Goal: Task Accomplishment & Management: Use online tool/utility

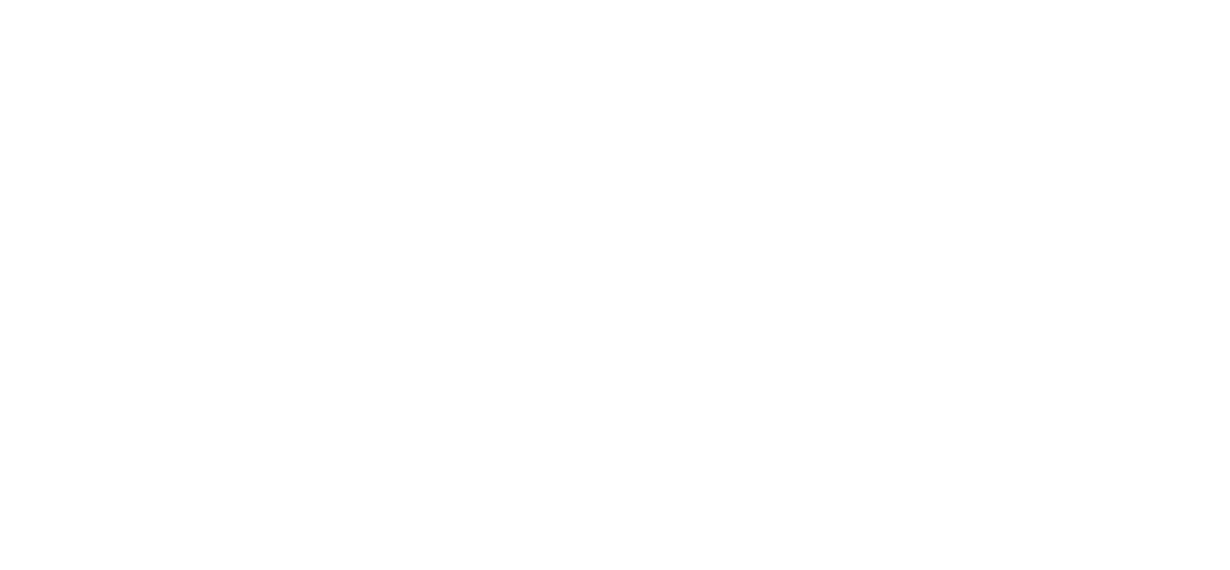
click at [0, 0] on html at bounding box center [0, 0] width 0 height 0
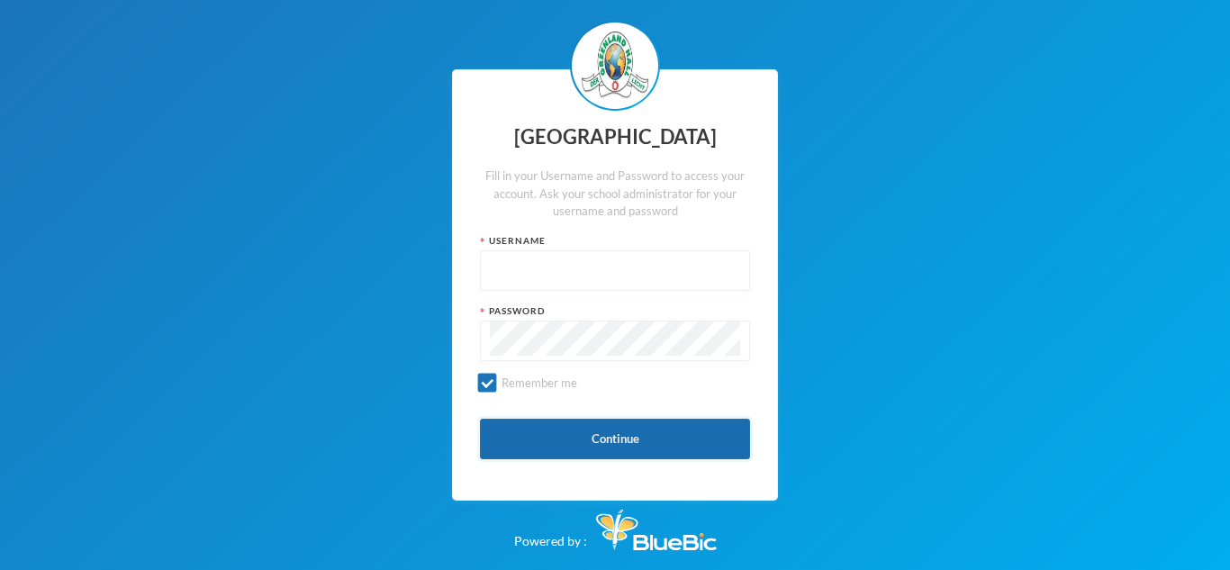
type input "glh25ps22"
click at [531, 446] on button "Continue" at bounding box center [615, 439] width 270 height 41
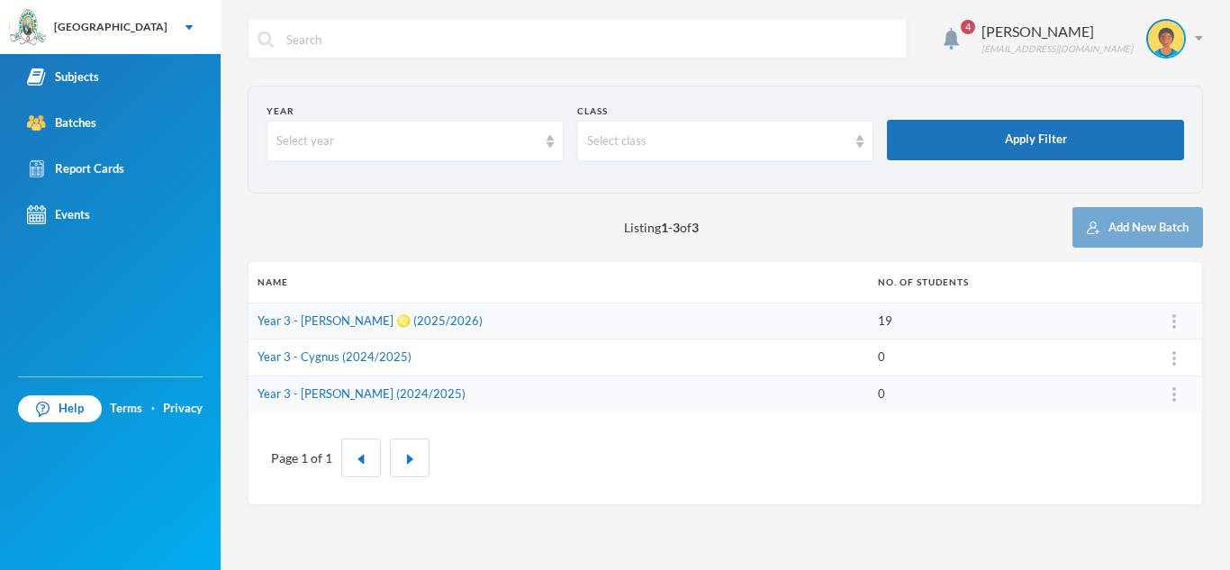
click at [581, 312] on td "Year 3 - [PERSON_NAME] ♌️ (2025/2026)" at bounding box center [559, 321] width 621 height 37
click at [391, 322] on link "Year 3 - [PERSON_NAME] ♌️ (2025/2026)" at bounding box center [370, 320] width 225 height 14
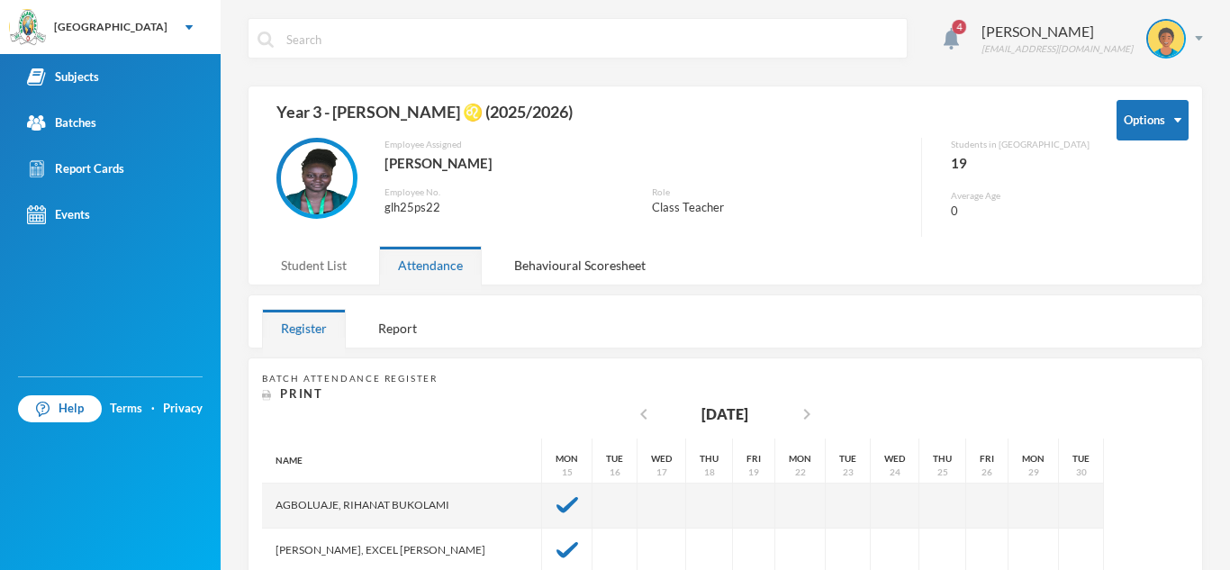
click at [315, 262] on div "Student List" at bounding box center [314, 265] width 104 height 39
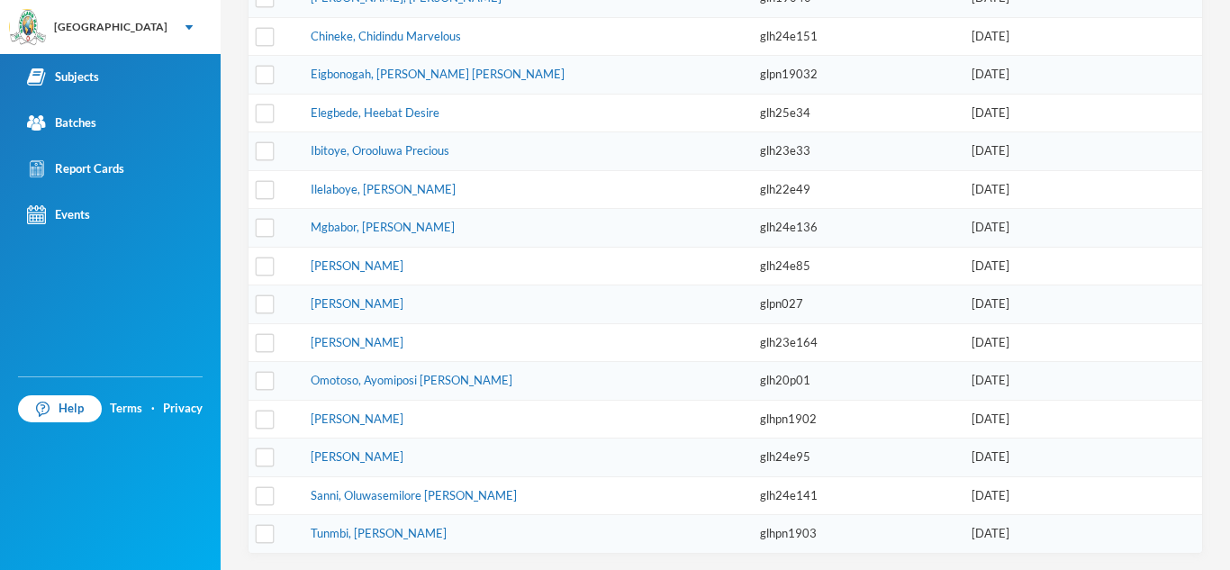
scroll to position [567, 0]
click at [197, 26] on div "[GEOGRAPHIC_DATA]" at bounding box center [110, 27] width 221 height 54
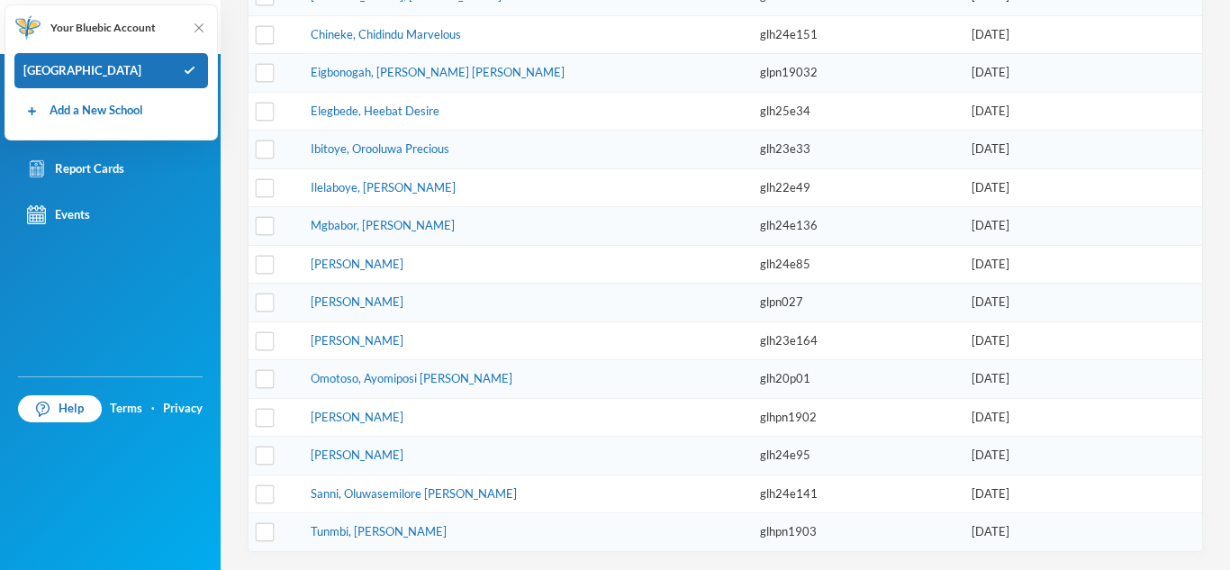
click at [197, 290] on div "Subjects Batches Report Cards Events" at bounding box center [110, 215] width 221 height 322
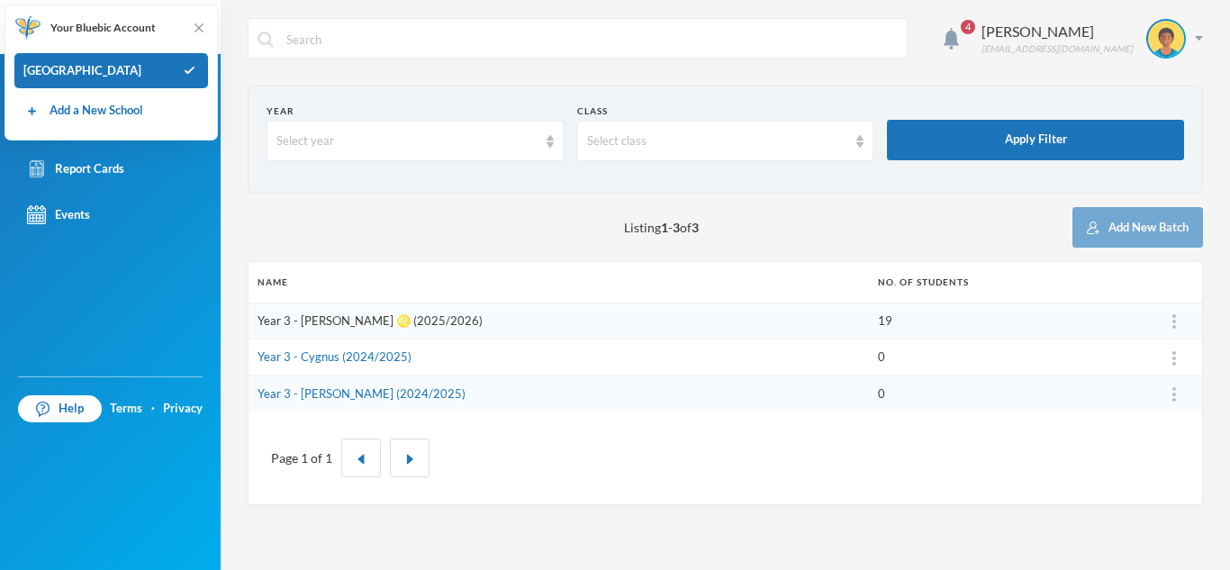
click at [368, 321] on link "Year 3 - [PERSON_NAME] ♌️ (2025/2026)" at bounding box center [370, 320] width 225 height 14
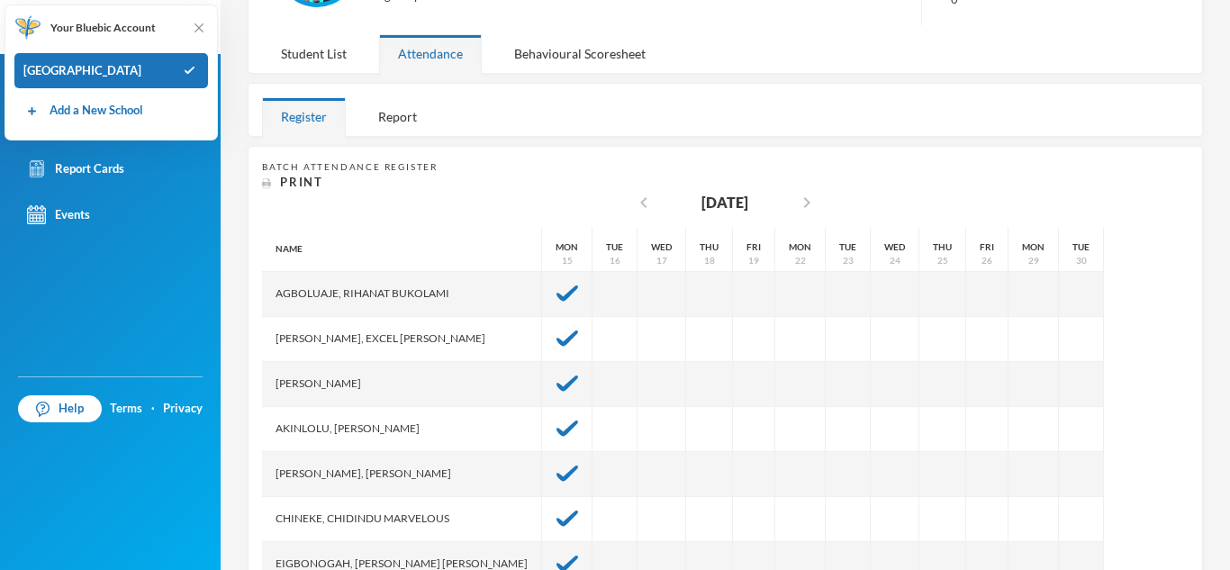
scroll to position [216, 0]
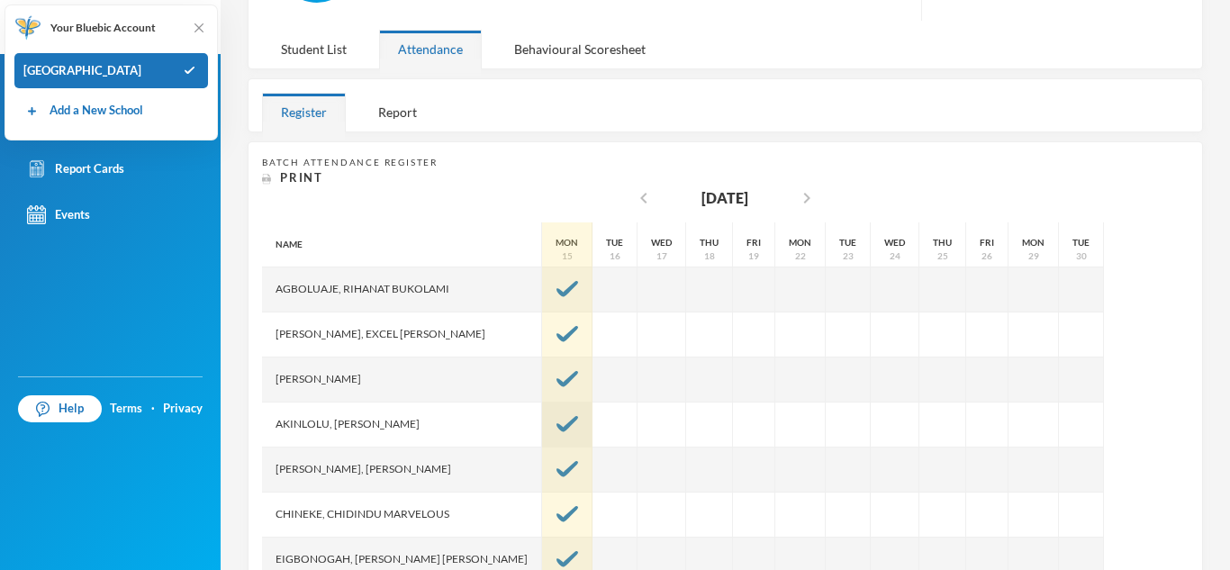
click at [557, 423] on img at bounding box center [568, 424] width 22 height 16
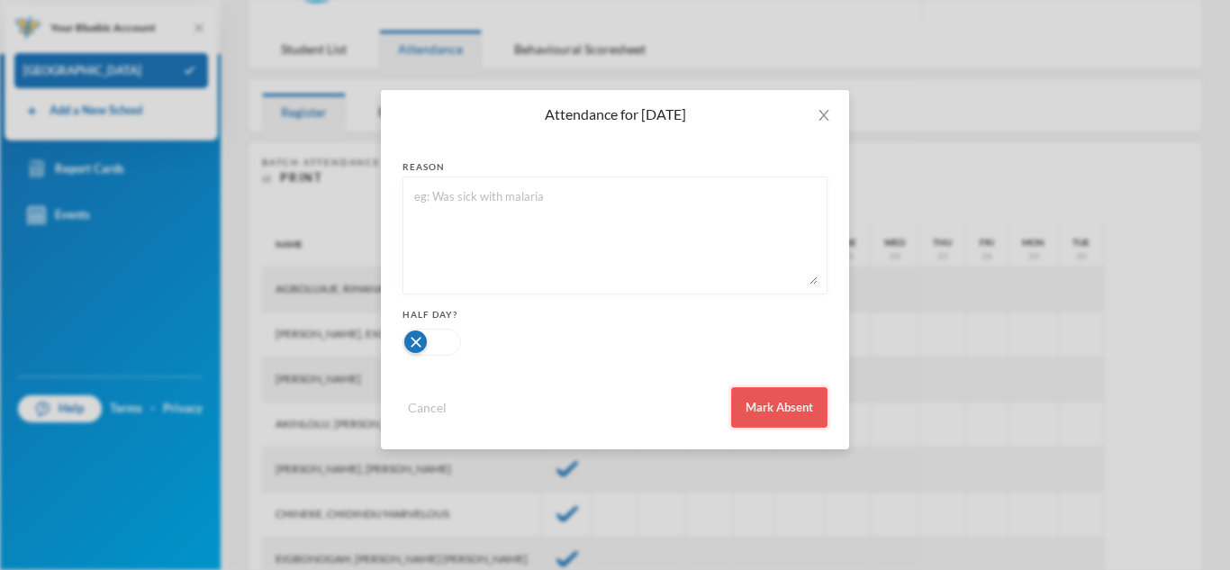
click at [775, 406] on button "Mark Absent" at bounding box center [779, 407] width 96 height 41
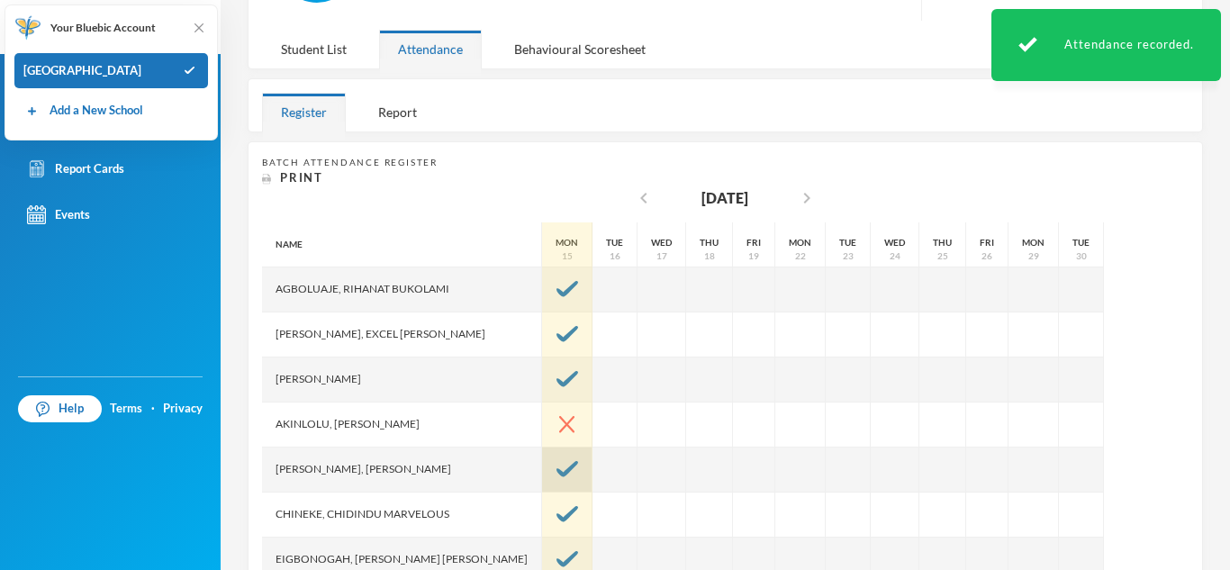
click at [557, 471] on img at bounding box center [568, 469] width 22 height 16
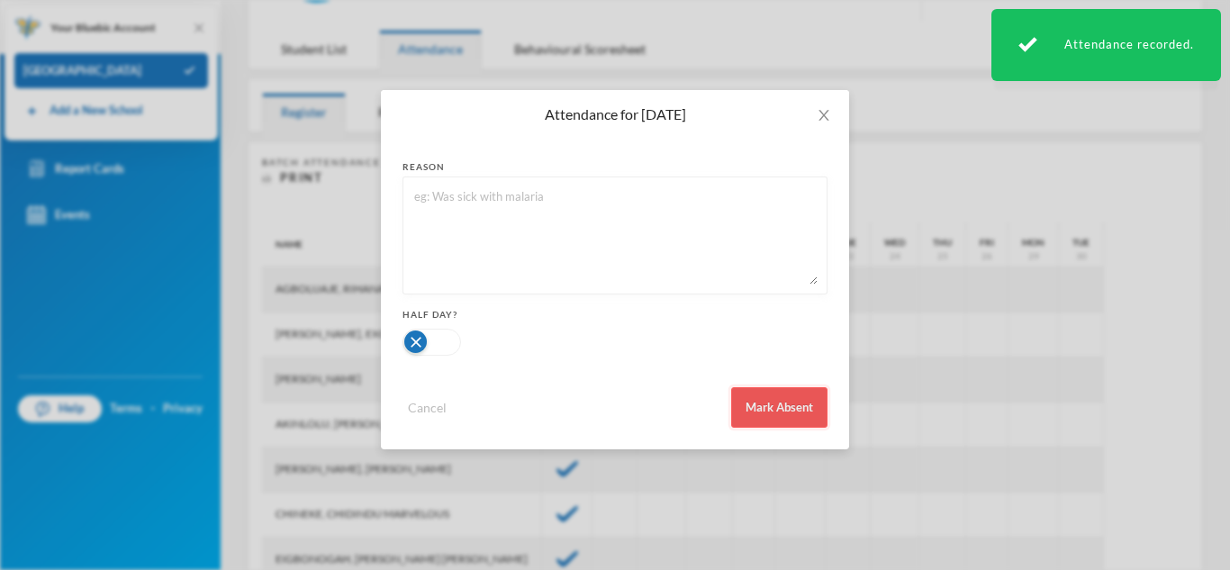
click at [754, 396] on button "Mark Absent" at bounding box center [779, 407] width 96 height 41
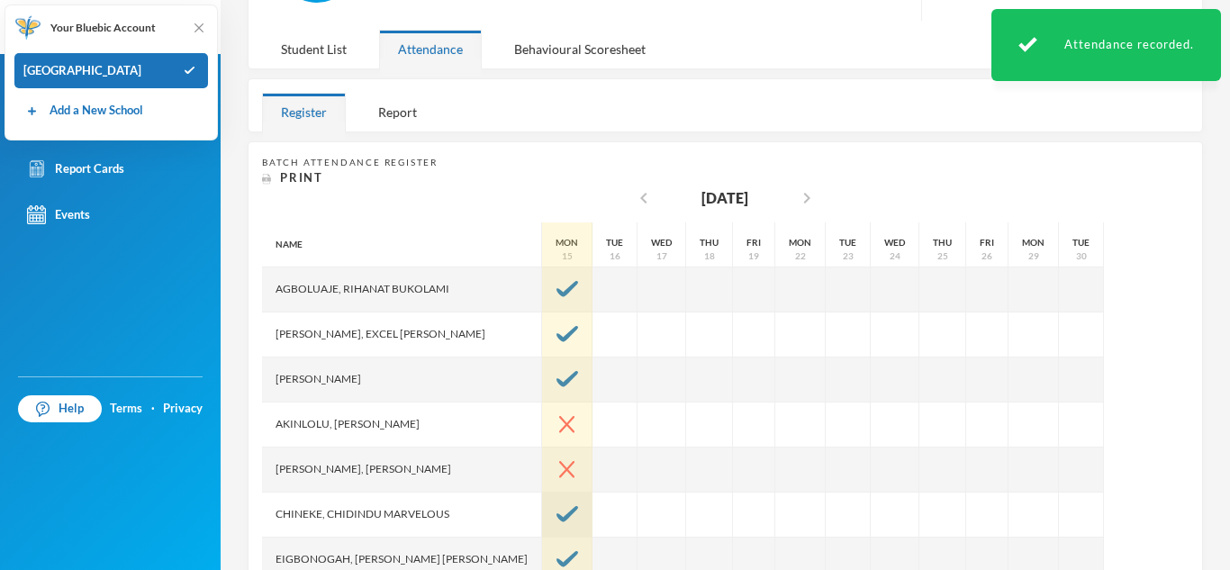
click at [557, 520] on img at bounding box center [568, 514] width 22 height 16
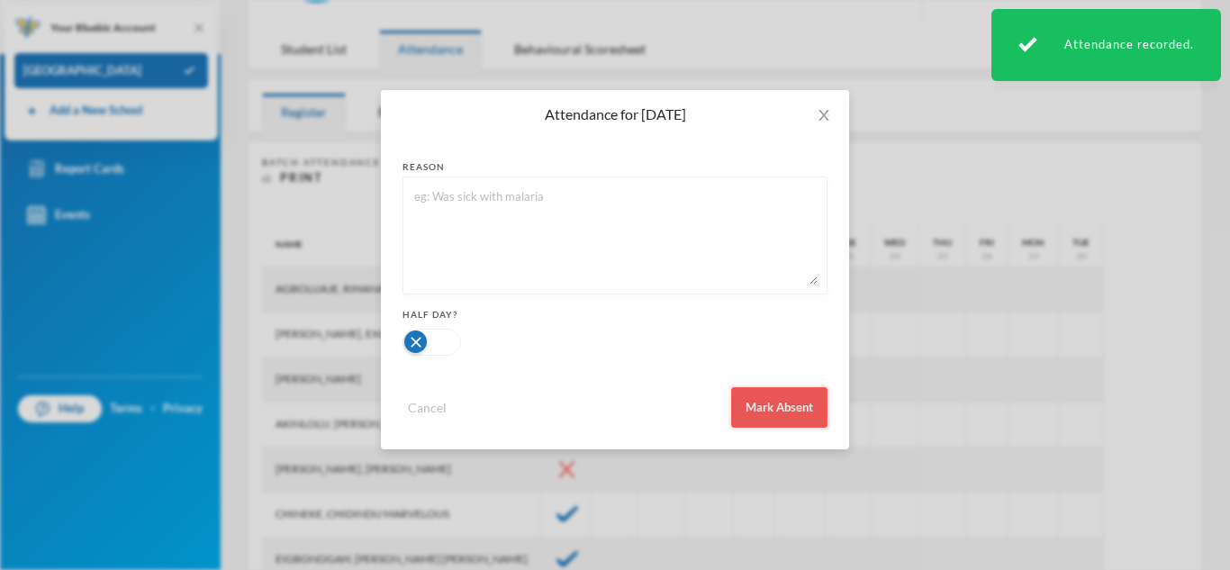
click at [766, 413] on button "Mark Absent" at bounding box center [779, 407] width 96 height 41
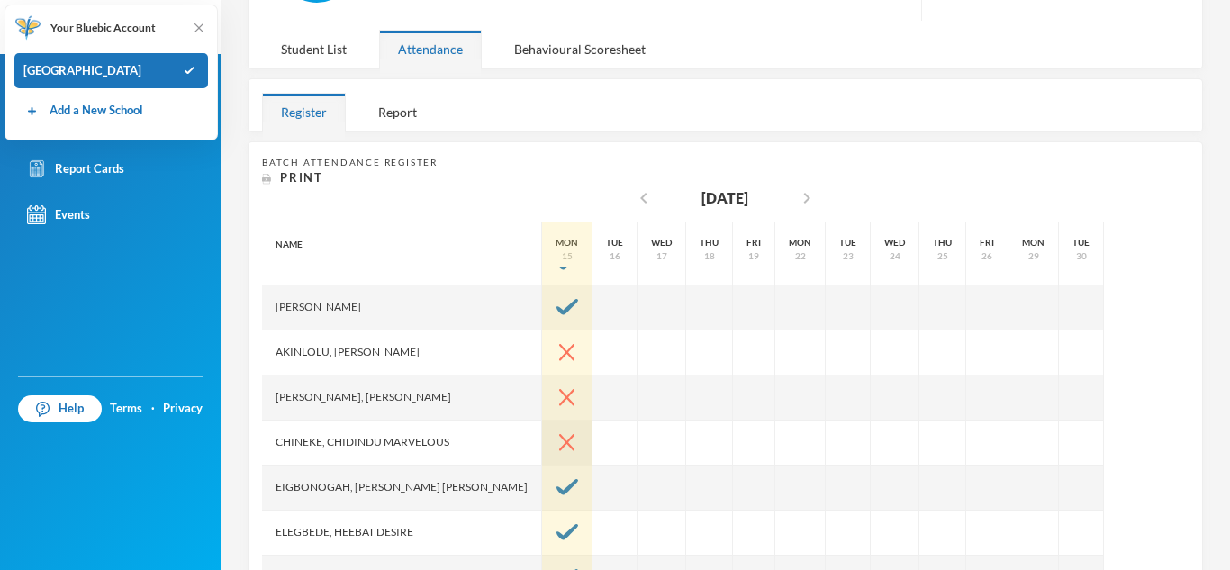
scroll to position [108, 0]
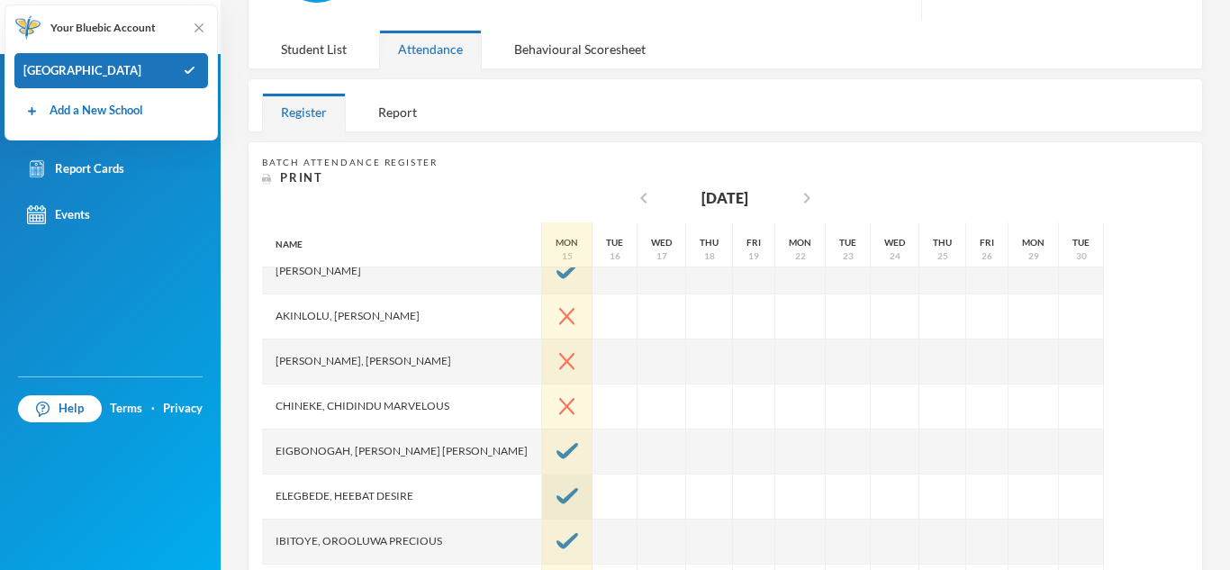
click at [557, 503] on img at bounding box center [568, 496] width 22 height 16
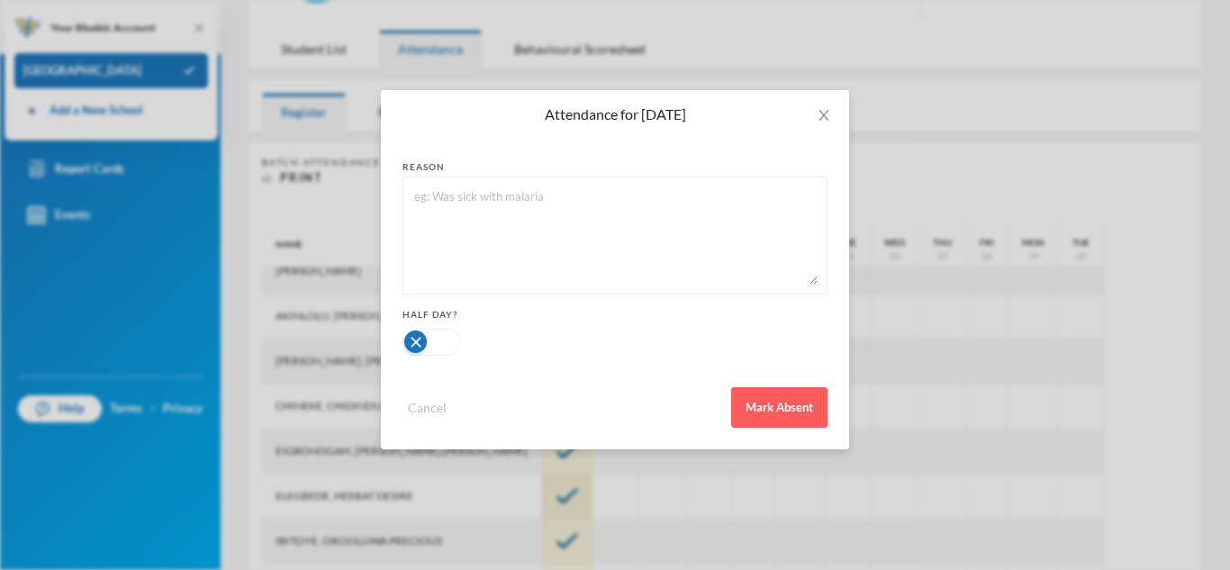
click at [494, 503] on div "Attendance for Sep 15, 2025 reason Half Day? Cancel Mark Absent" at bounding box center [615, 285] width 1230 height 570
click at [467, 472] on div "Attendance for Sep 15, 2025 reason Half Day? Cancel Mark Absent" at bounding box center [615, 285] width 1230 height 570
click at [812, 104] on span "Close" at bounding box center [824, 115] width 50 height 50
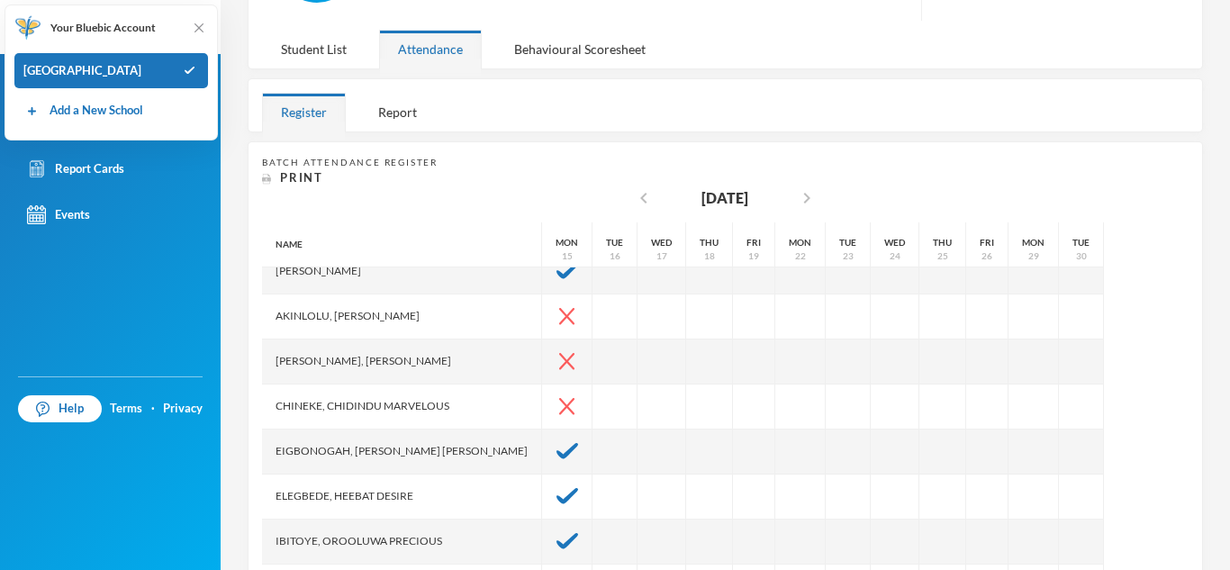
drag, startPoint x: 490, startPoint y: 536, endPoint x: 490, endPoint y: 578, distance: 42.3
click at [490, 569] on html "Greenland Hall Your Bluebic Account Greenland Hall Add a New School Subjects Ba…" at bounding box center [615, 285] width 1230 height 570
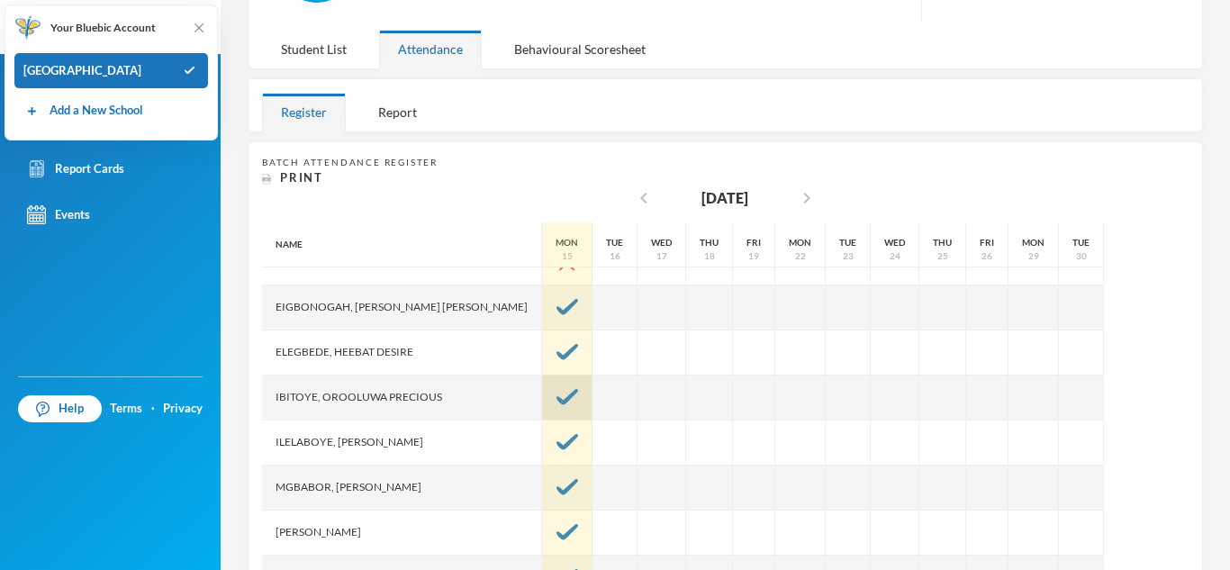
scroll to position [288, 0]
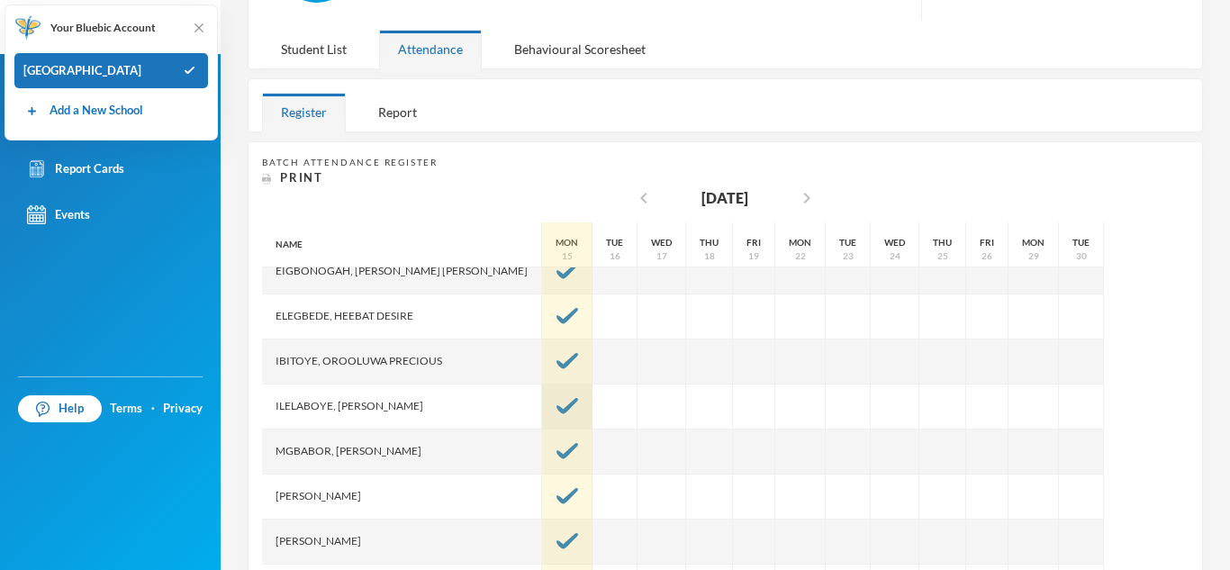
click at [542, 417] on div at bounding box center [567, 407] width 50 height 45
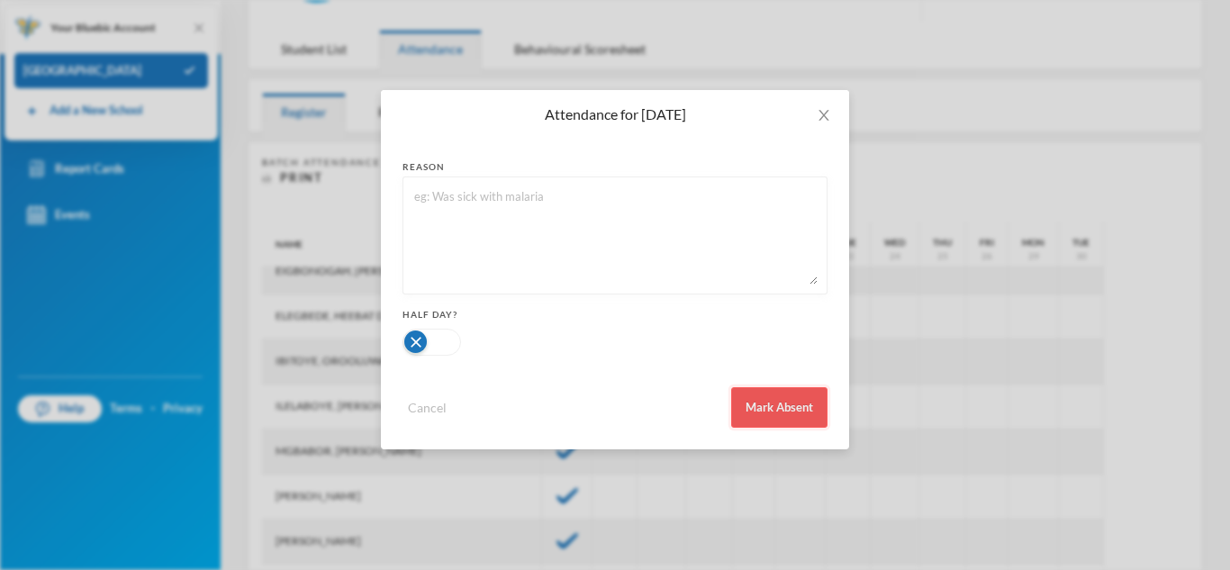
click at [782, 418] on button "Mark Absent" at bounding box center [779, 407] width 96 height 41
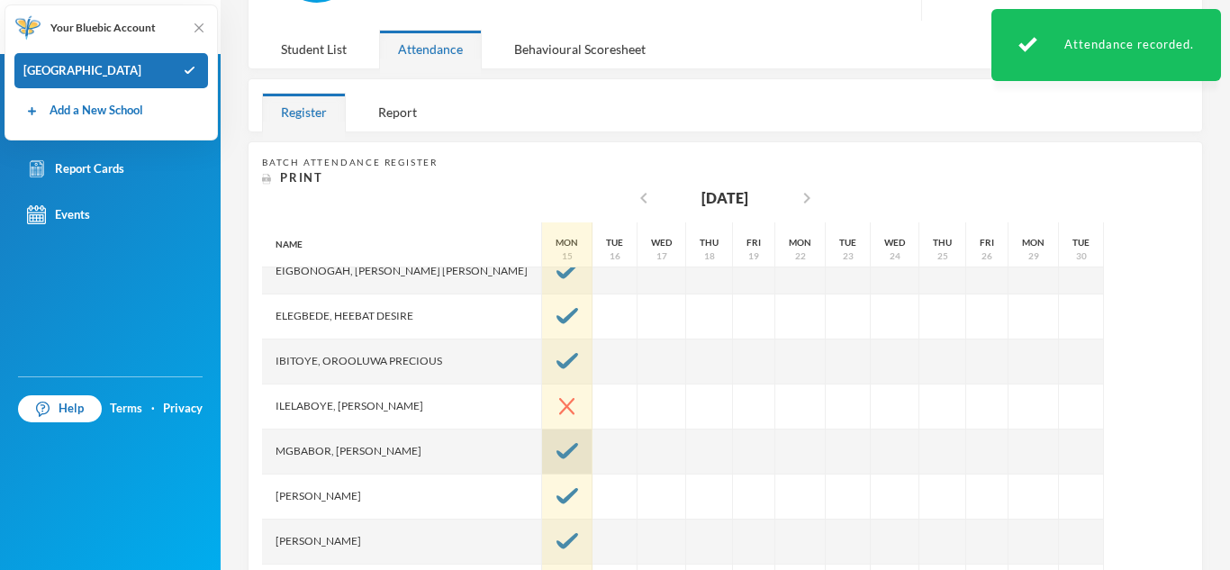
click at [542, 462] on div at bounding box center [567, 452] width 50 height 45
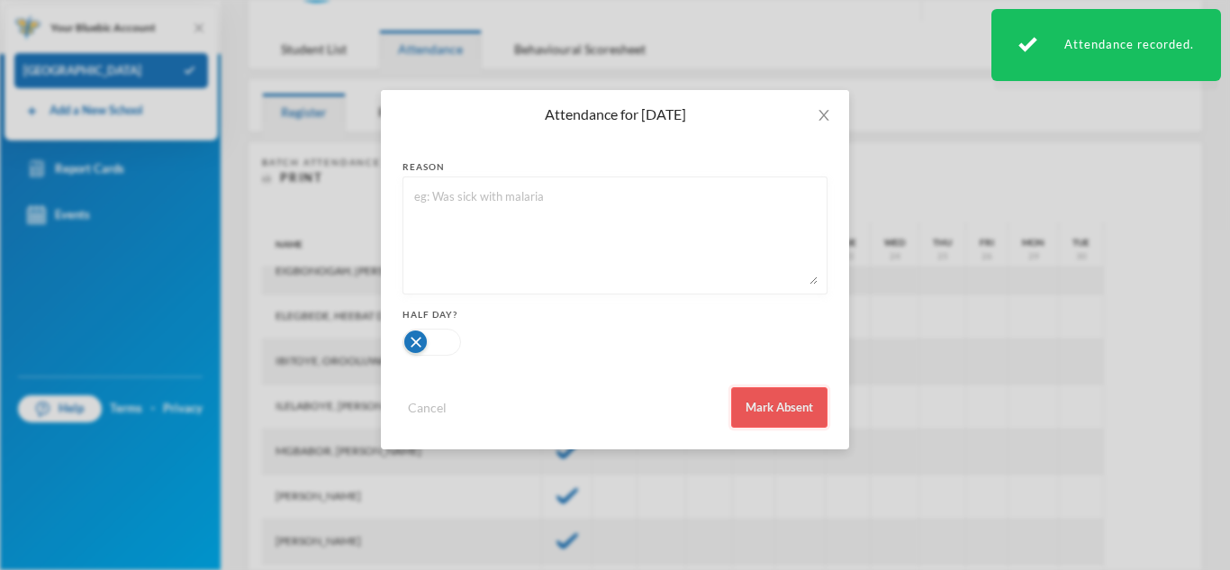
click at [738, 406] on button "Mark Absent" at bounding box center [779, 407] width 96 height 41
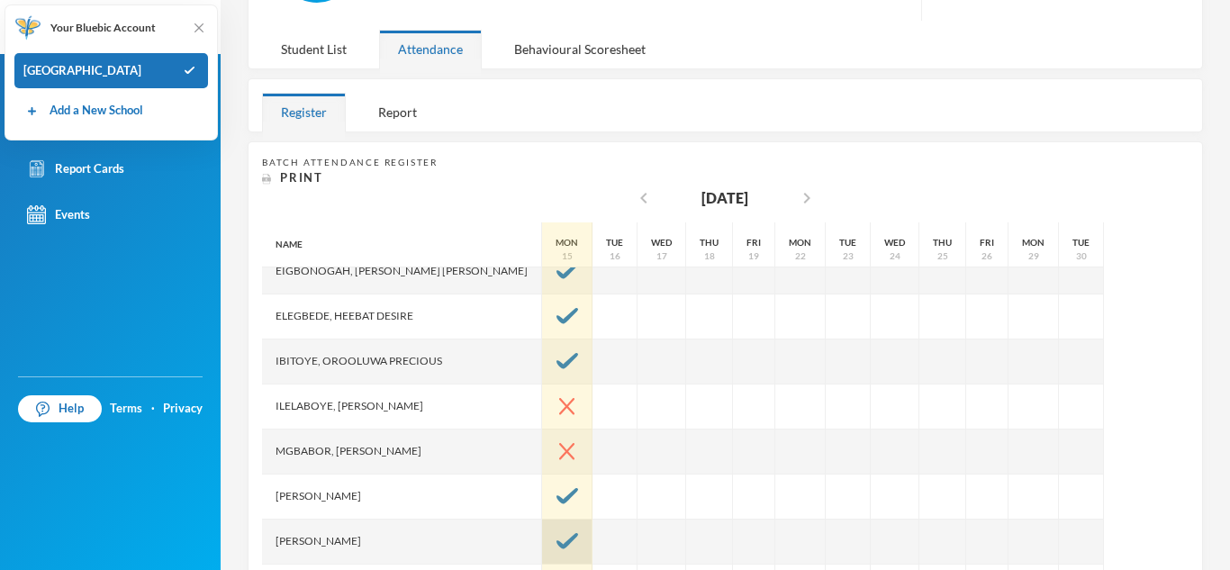
drag, startPoint x: 516, startPoint y: 527, endPoint x: 496, endPoint y: 555, distance: 34.2
click at [542, 555] on div at bounding box center [567, 542] width 50 height 45
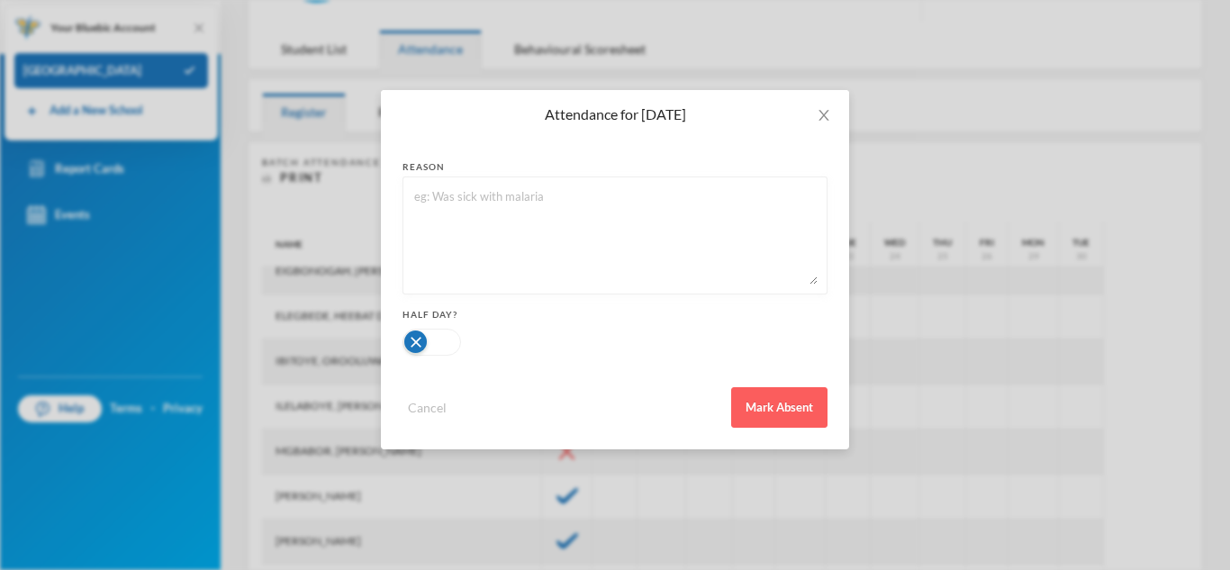
click at [498, 550] on div "Attendance for Sep 15, 2025 reason Half Day? Cancel Mark Absent" at bounding box center [615, 285] width 1230 height 570
click at [832, 104] on span "Close" at bounding box center [824, 115] width 50 height 50
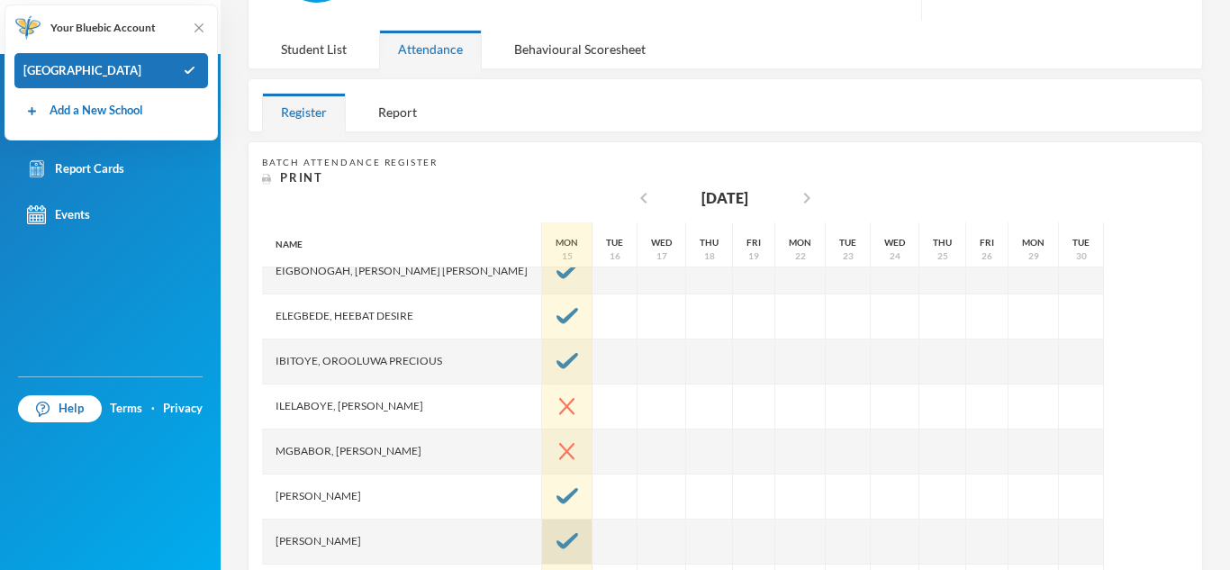
click at [542, 545] on div at bounding box center [567, 542] width 50 height 45
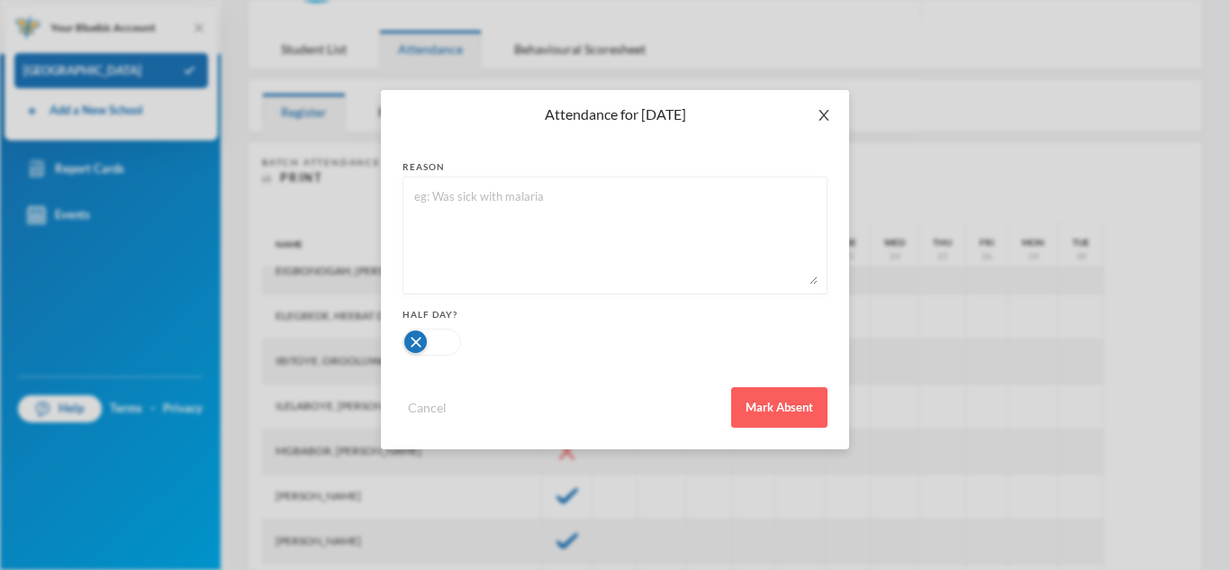
click at [830, 117] on icon "icon: close" at bounding box center [824, 115] width 14 height 14
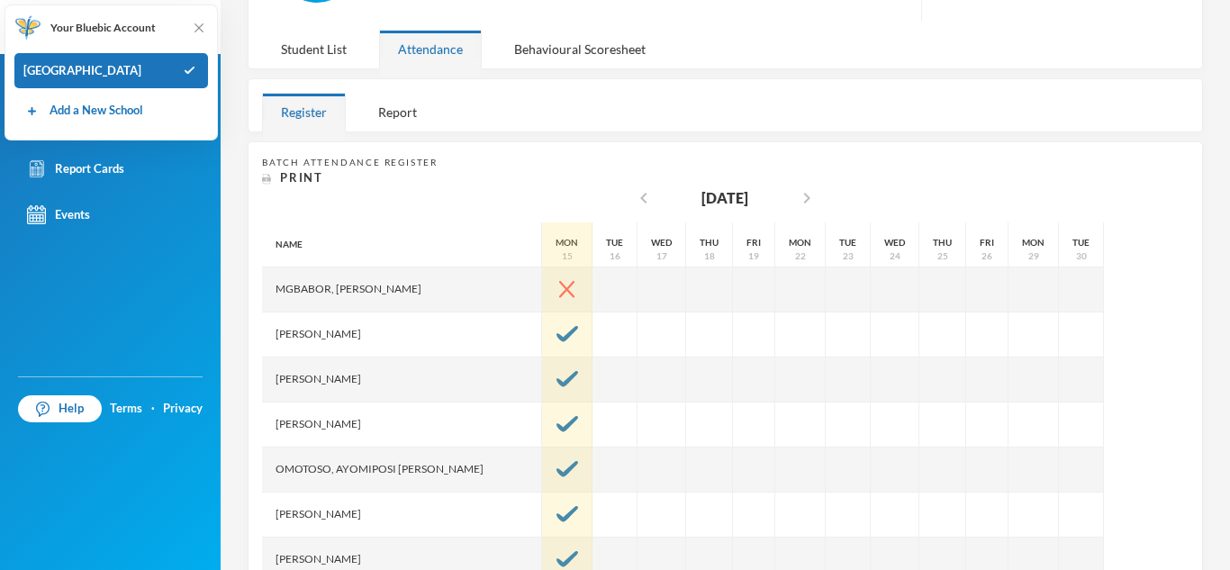
scroll to position [252, 0]
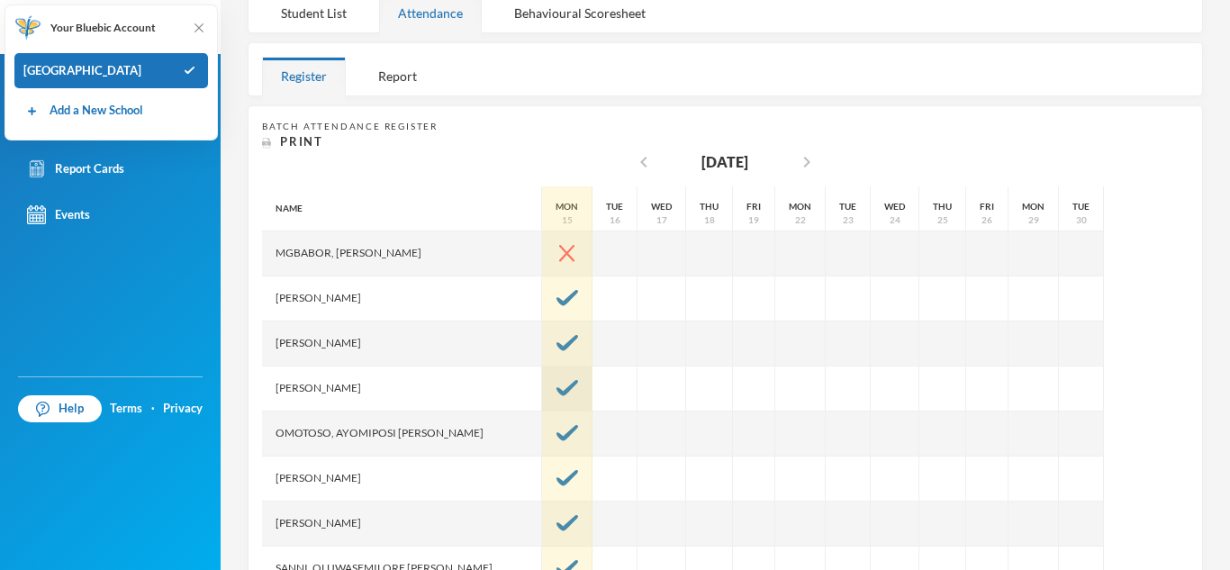
click at [557, 383] on img at bounding box center [568, 388] width 22 height 16
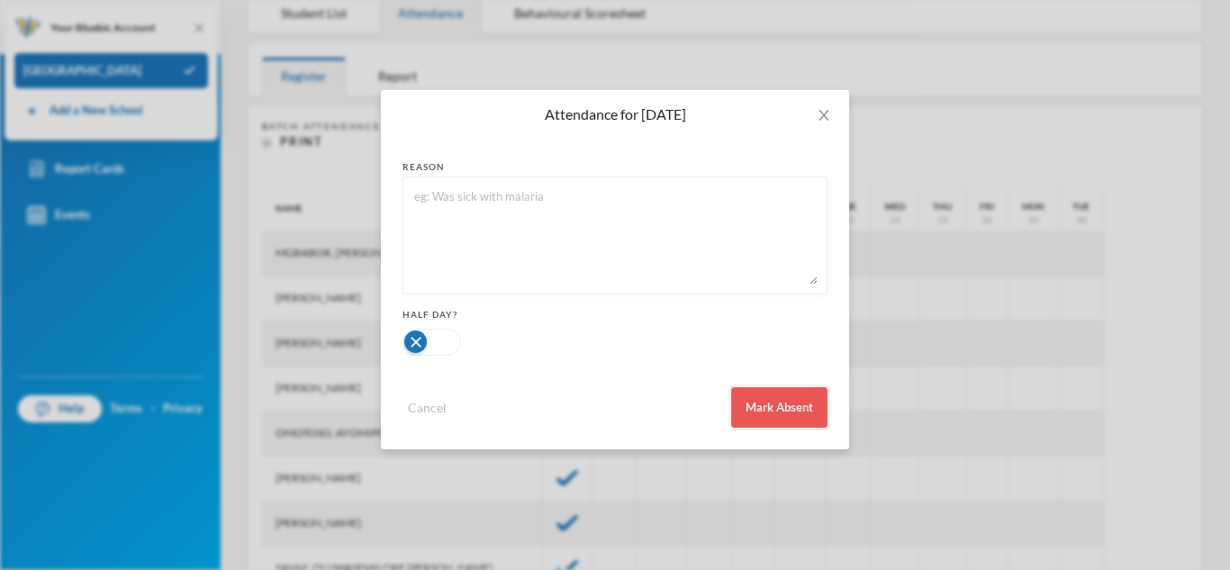
click at [748, 404] on button "Mark Absent" at bounding box center [779, 407] width 96 height 41
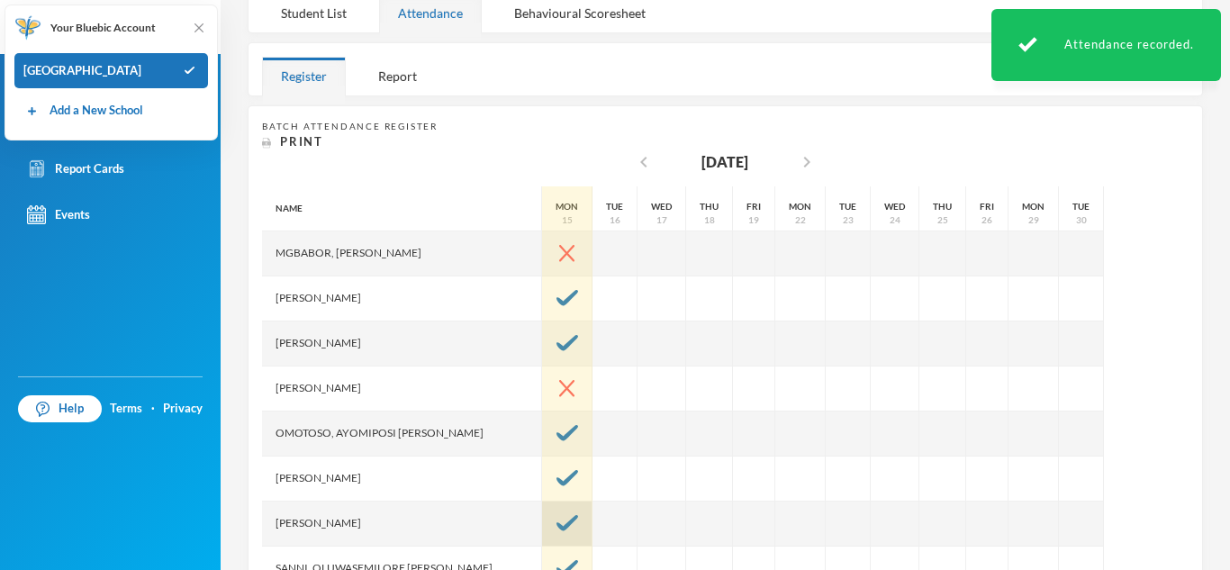
click at [557, 521] on img at bounding box center [568, 523] width 22 height 16
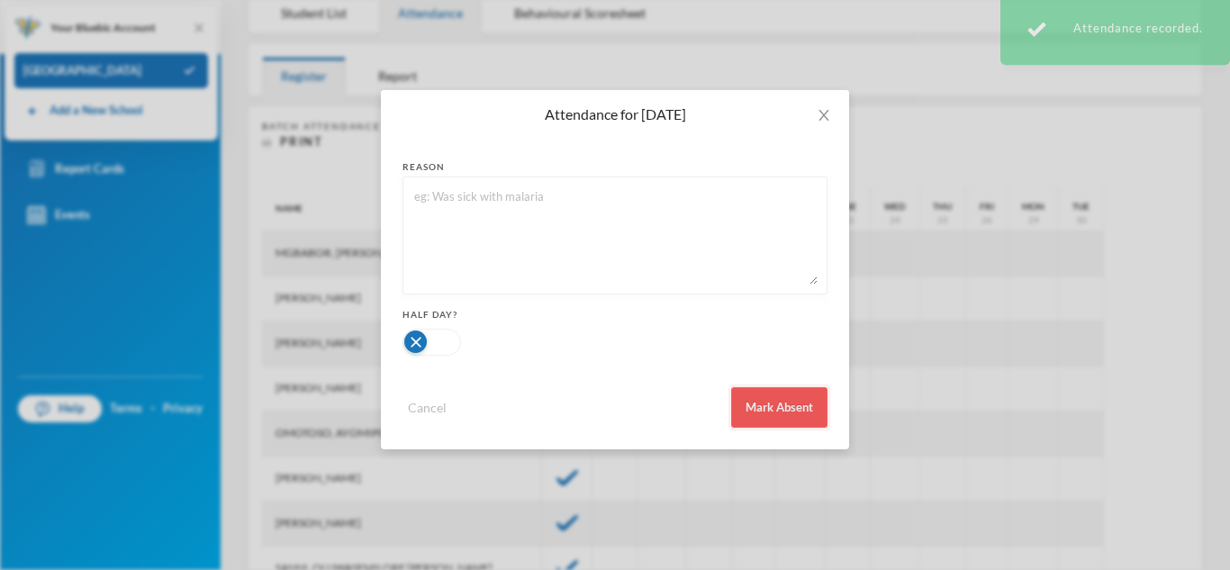
click at [751, 395] on button "Mark Absent" at bounding box center [779, 407] width 96 height 41
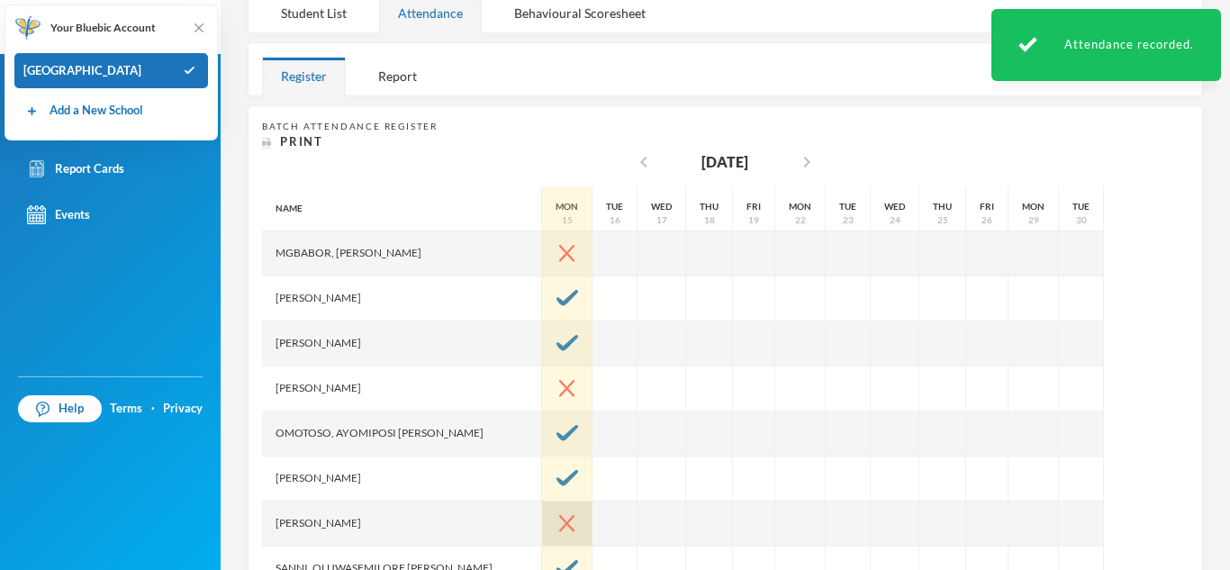
click at [542, 533] on div at bounding box center [567, 524] width 50 height 45
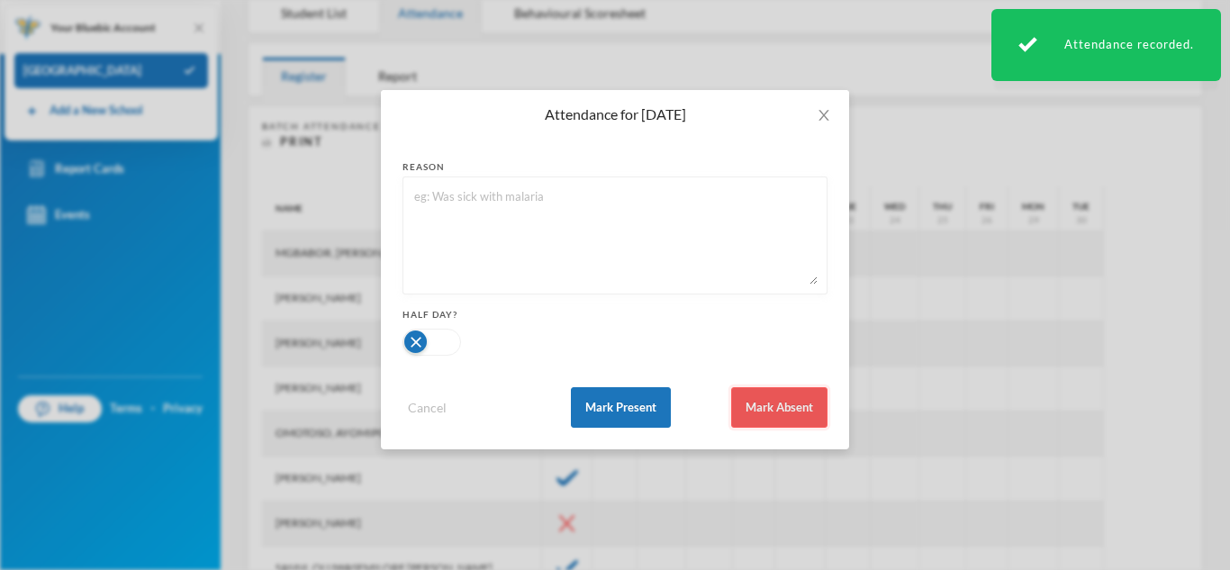
click at [800, 409] on button "Mark Absent" at bounding box center [779, 407] width 96 height 41
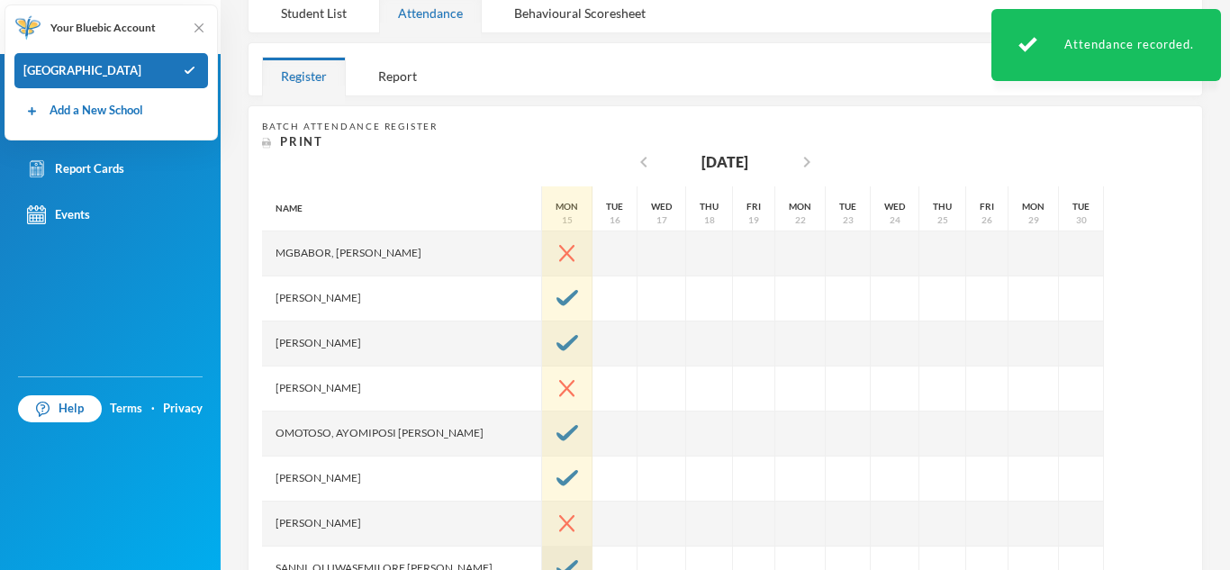
drag, startPoint x: 517, startPoint y: 531, endPoint x: 512, endPoint y: 559, distance: 29.3
click at [542, 559] on div "Mon 15" at bounding box center [567, 186] width 50 height 901
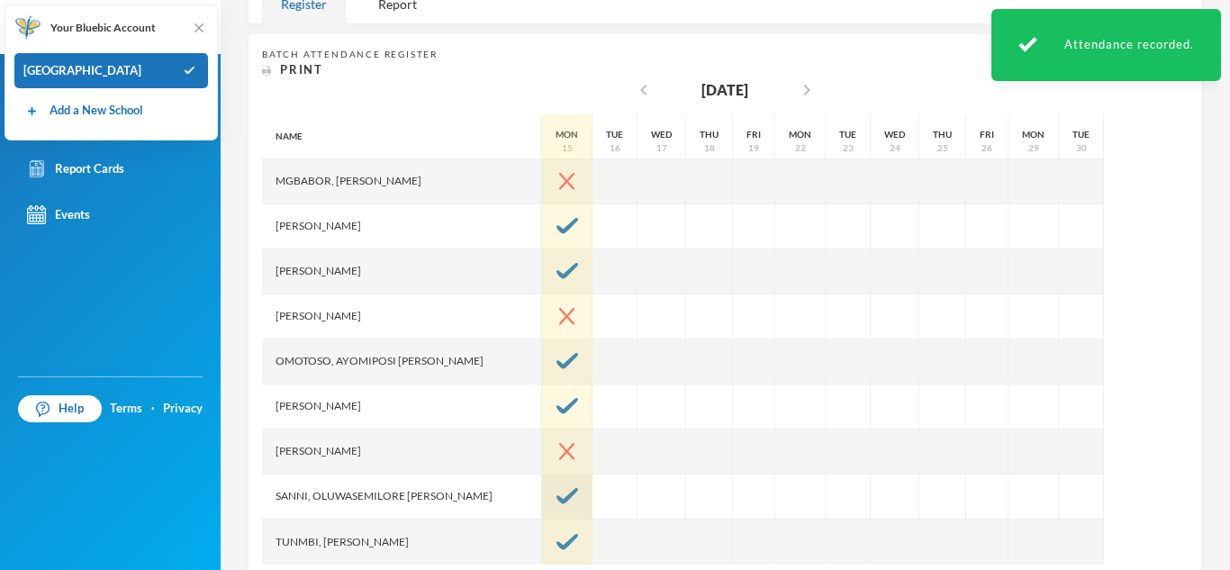
scroll to position [360, 0]
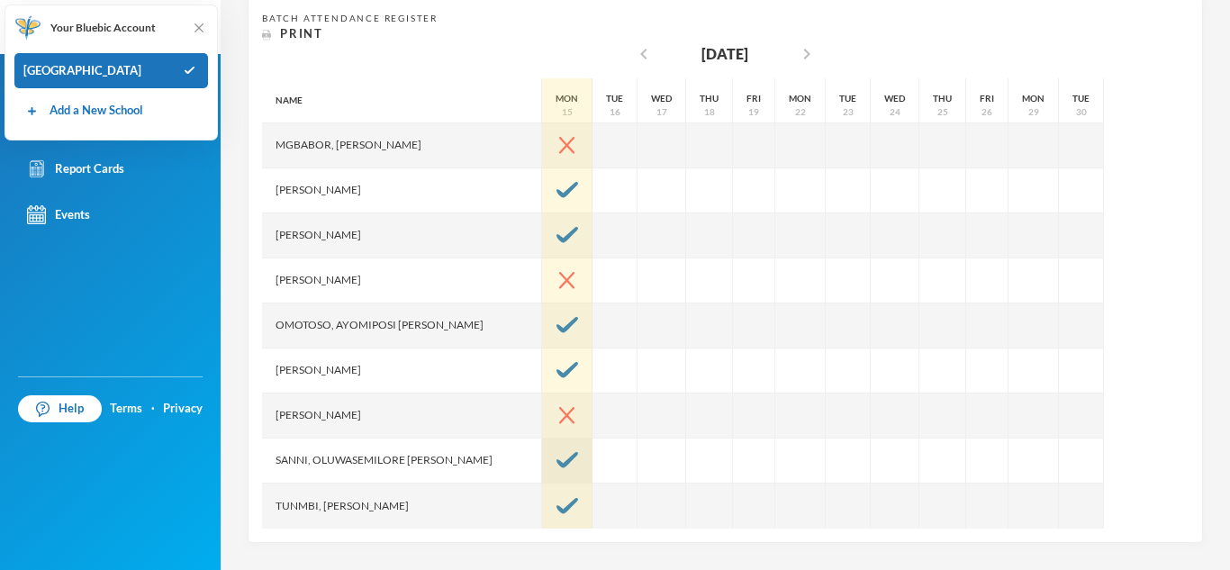
click at [557, 464] on img at bounding box center [568, 460] width 22 height 16
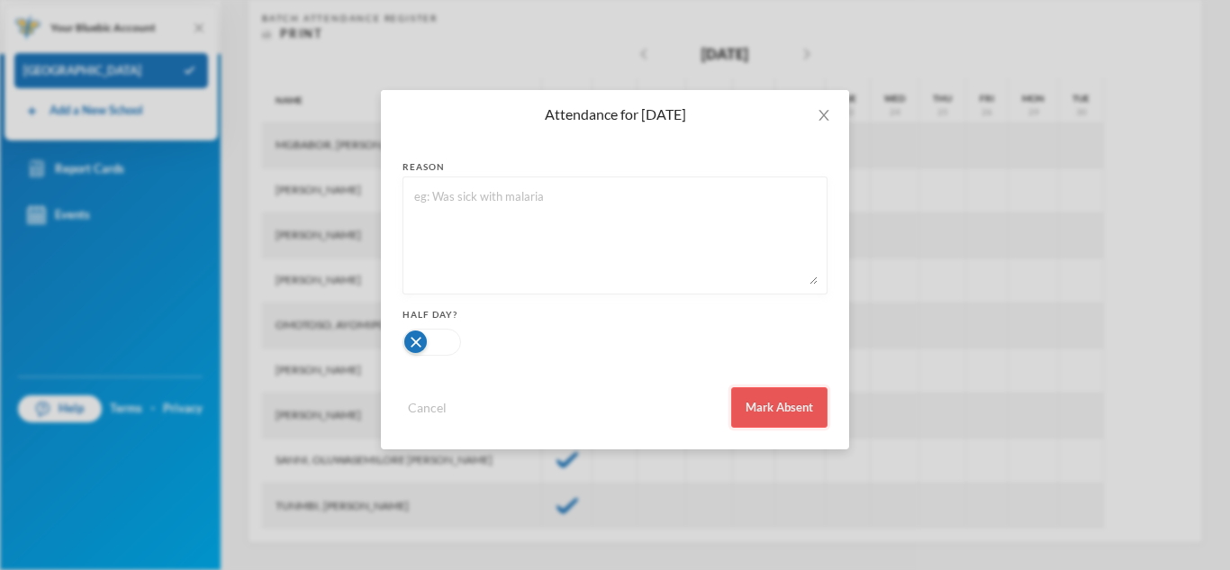
click at [767, 404] on button "Mark Absent" at bounding box center [779, 407] width 96 height 41
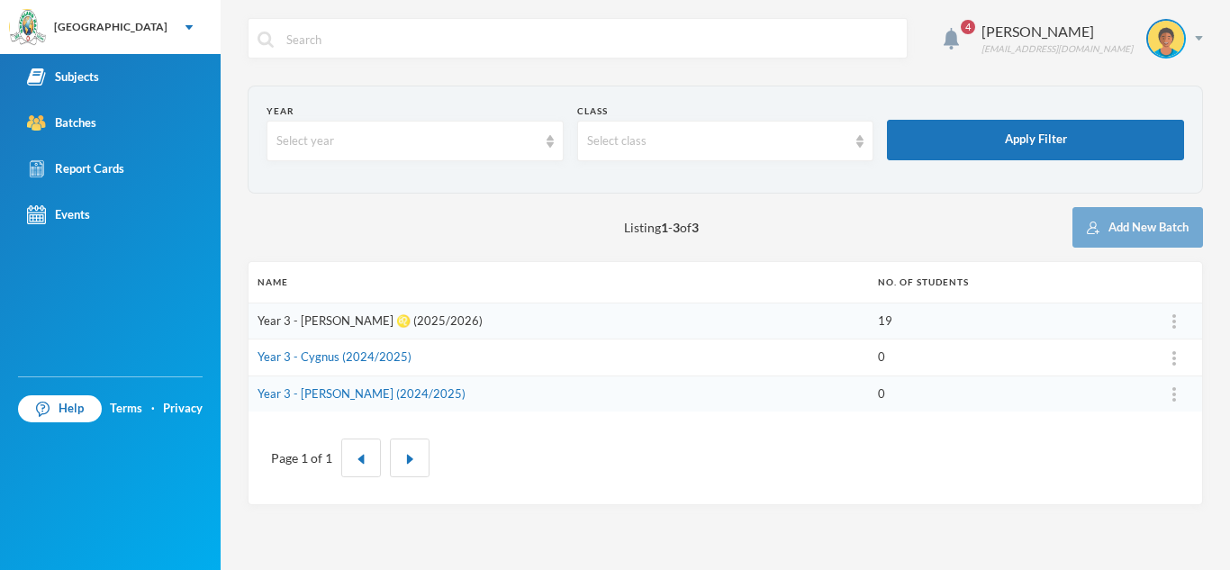
click at [290, 317] on link "Year 3 - [PERSON_NAME] ♌️ (2025/2026)" at bounding box center [370, 320] width 225 height 14
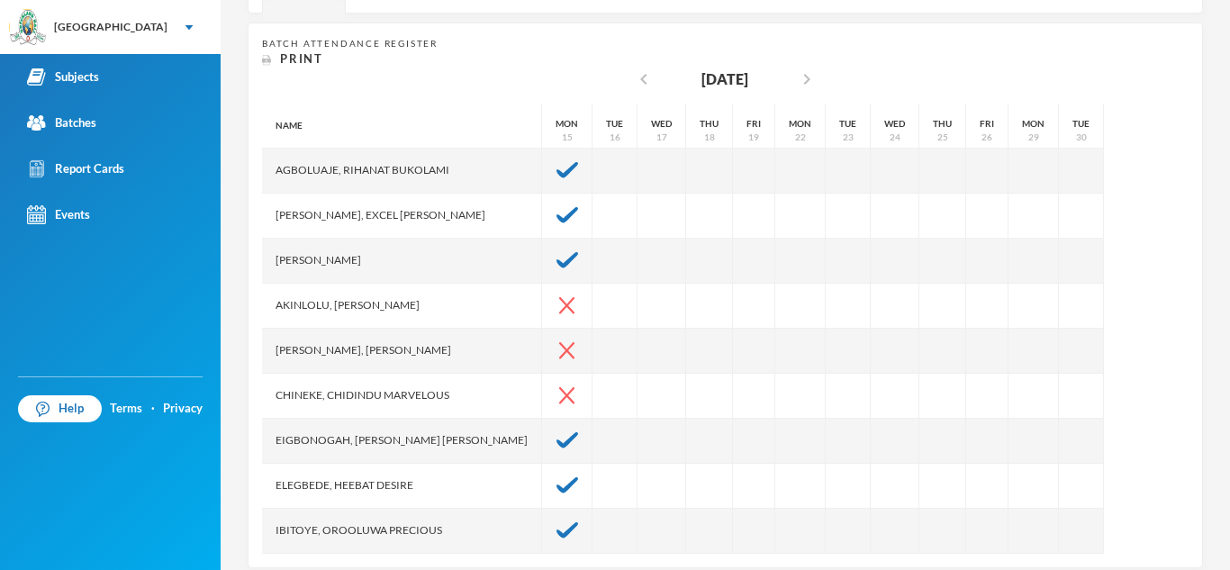
scroll to position [360, 0]
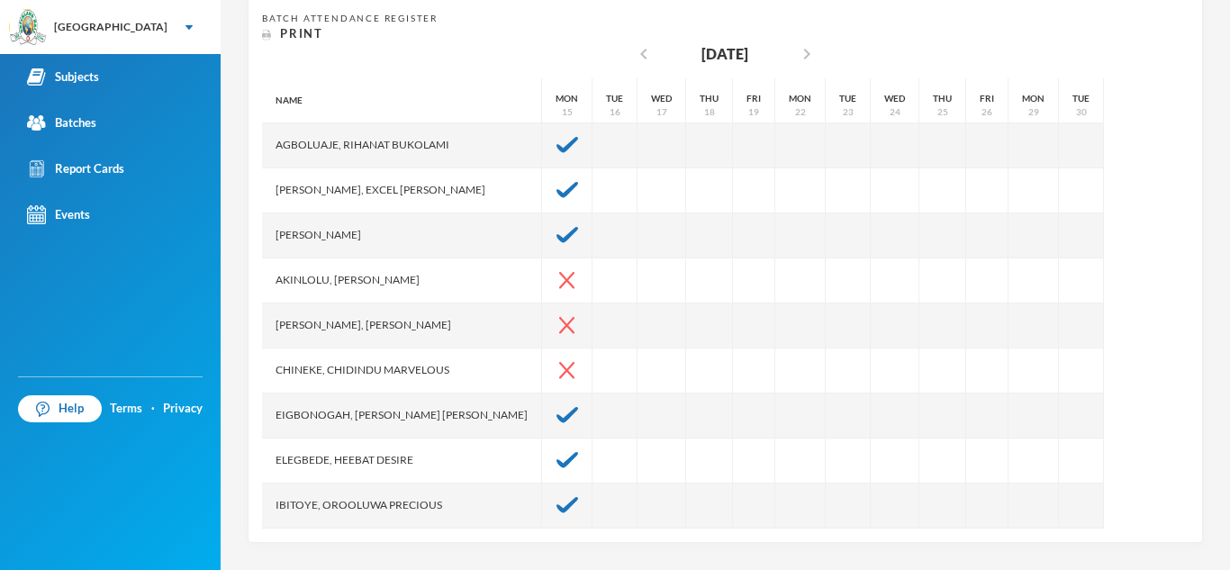
click at [356, 62] on div "Batch Attendance Register Print chevron_left [DATE] chevron_right Name Agboluaj…" at bounding box center [725, 270] width 927 height 517
click at [179, 102] on link "Batches" at bounding box center [110, 123] width 221 height 46
